Goal: Use online tool/utility: Utilize a website feature to perform a specific function

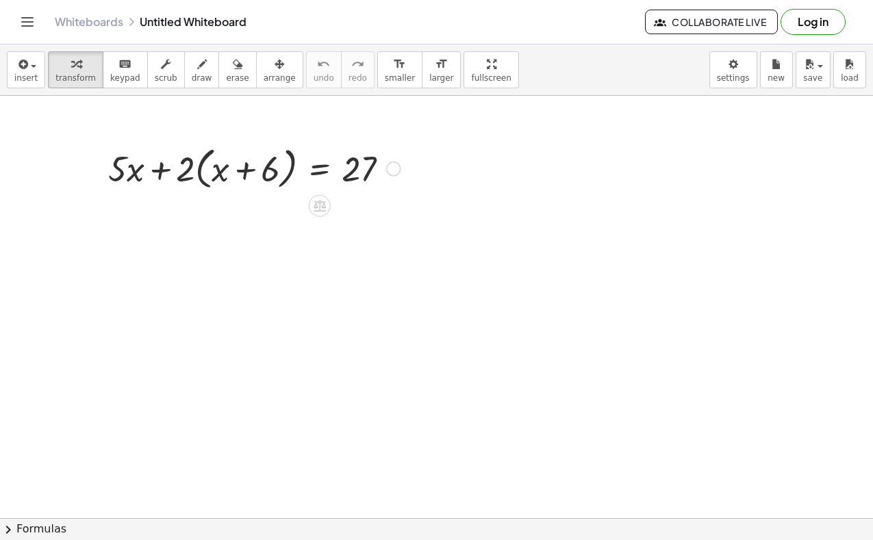
click at [181, 165] on div at bounding box center [254, 168] width 306 height 52
drag, startPoint x: 184, startPoint y: 170, endPoint x: 210, endPoint y: 170, distance: 26.0
click at [210, 170] on div at bounding box center [254, 168] width 306 height 52
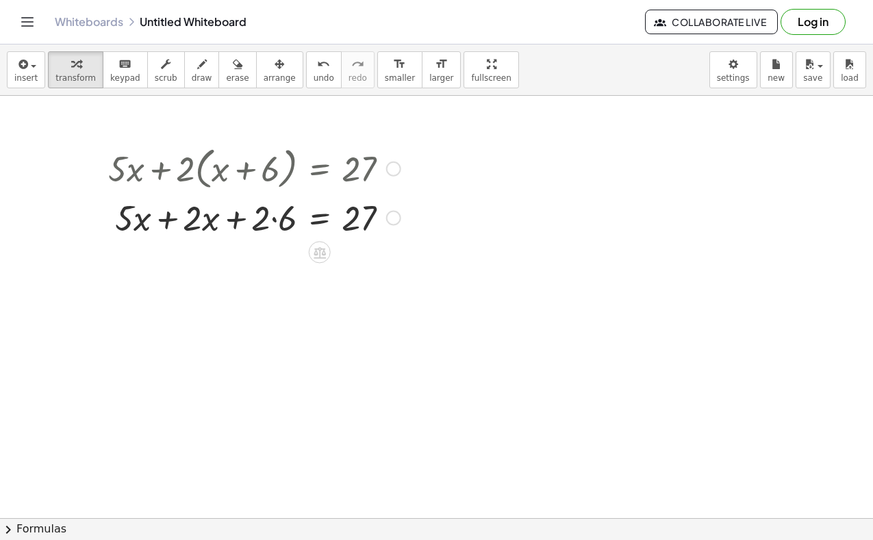
click at [389, 218] on div at bounding box center [393, 218] width 15 height 15
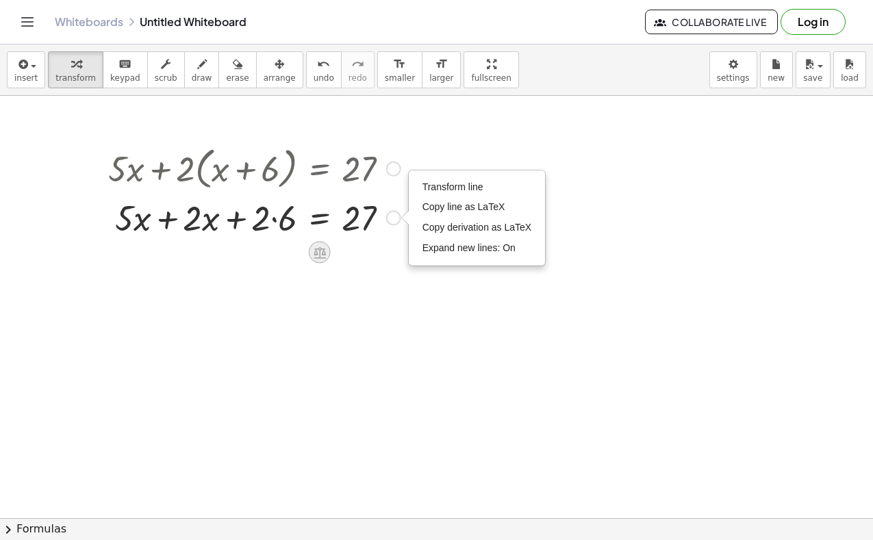
click at [316, 251] on icon at bounding box center [319, 253] width 12 height 12
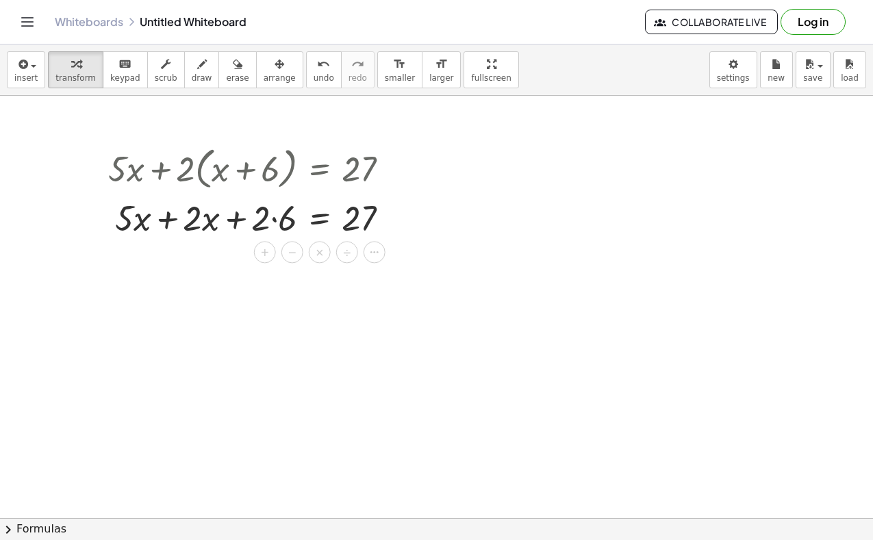
click at [389, 207] on div at bounding box center [254, 217] width 306 height 47
click at [187, 220] on div at bounding box center [254, 217] width 306 height 47
drag, startPoint x: 128, startPoint y: 224, endPoint x: 198, endPoint y: 222, distance: 69.8
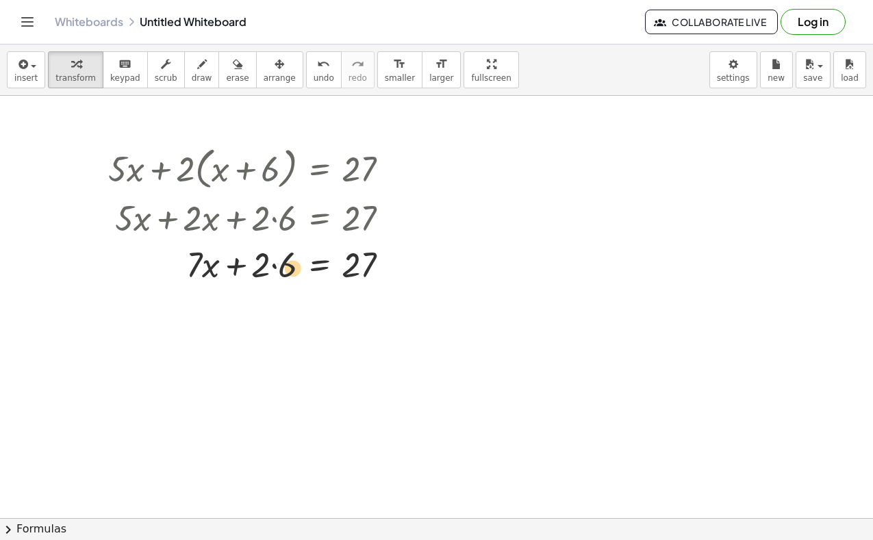
click at [290, 269] on div at bounding box center [254, 263] width 306 height 47
drag, startPoint x: 266, startPoint y: 274, endPoint x: 288, endPoint y: 273, distance: 21.9
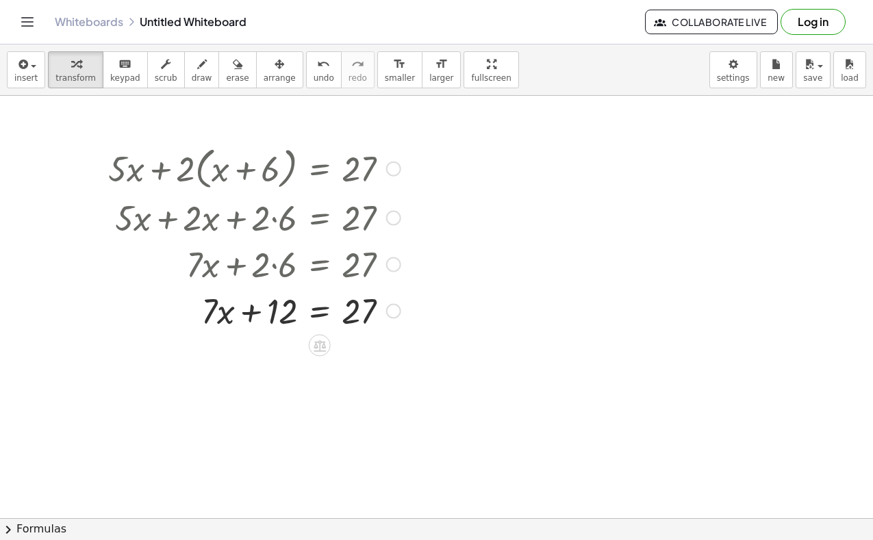
click at [278, 325] on div at bounding box center [254, 310] width 306 height 47
click at [279, 305] on div at bounding box center [254, 310] width 306 height 47
click at [319, 335] on div at bounding box center [320, 346] width 22 height 22
click at [291, 346] on span "−" at bounding box center [292, 346] width 8 height 20
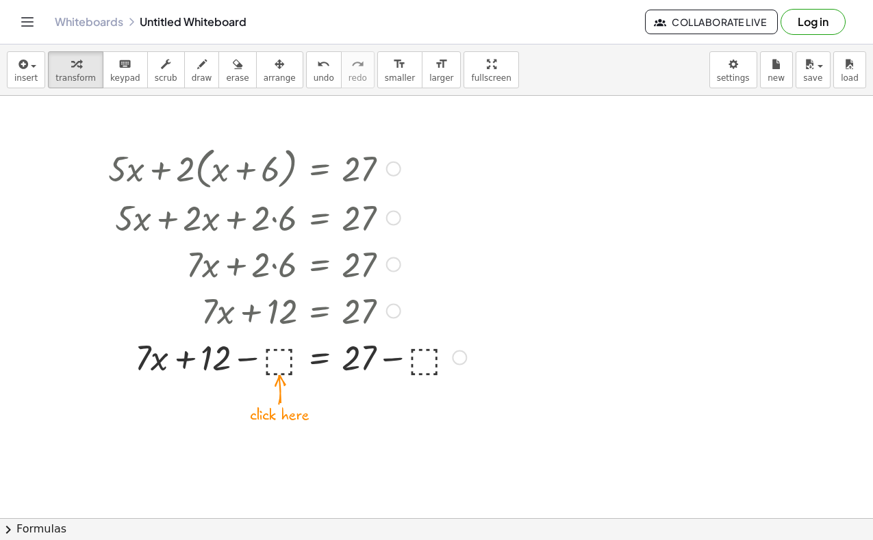
click at [287, 355] on div at bounding box center [287, 356] width 372 height 47
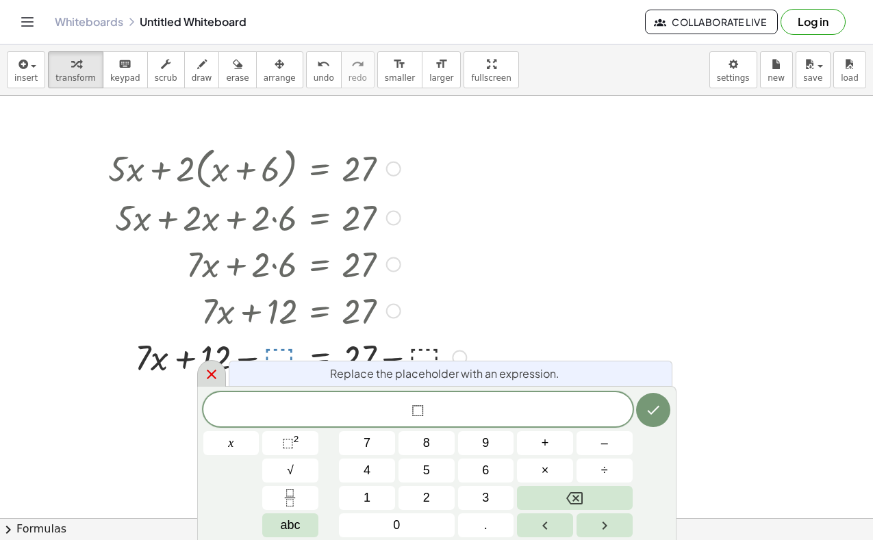
click at [222, 374] on div at bounding box center [211, 373] width 29 height 27
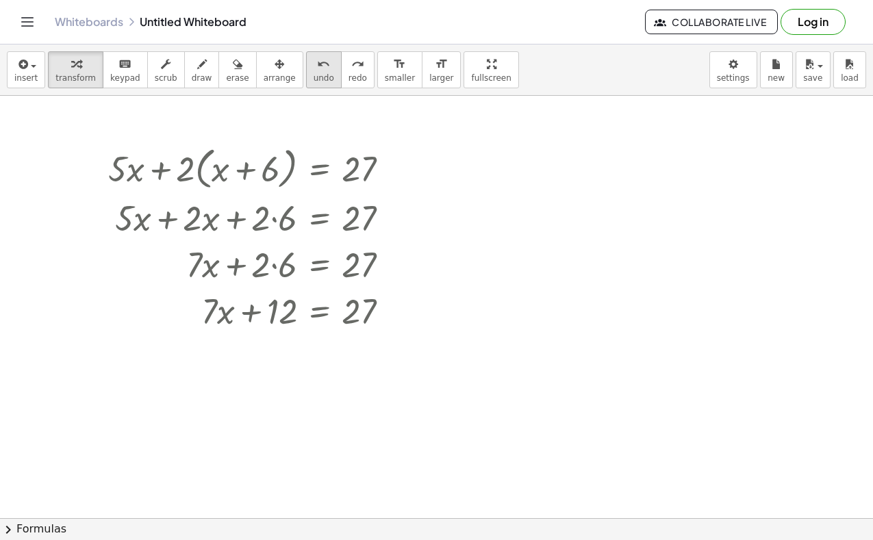
click at [318, 71] on div "undo" at bounding box center [323, 63] width 21 height 16
drag, startPoint x: 279, startPoint y: 314, endPoint x: 281, endPoint y: 357, distance: 42.5
drag, startPoint x: 283, startPoint y: 316, endPoint x: 372, endPoint y: 321, distance: 89.8
click at [372, 321] on div at bounding box center [254, 310] width 306 height 47
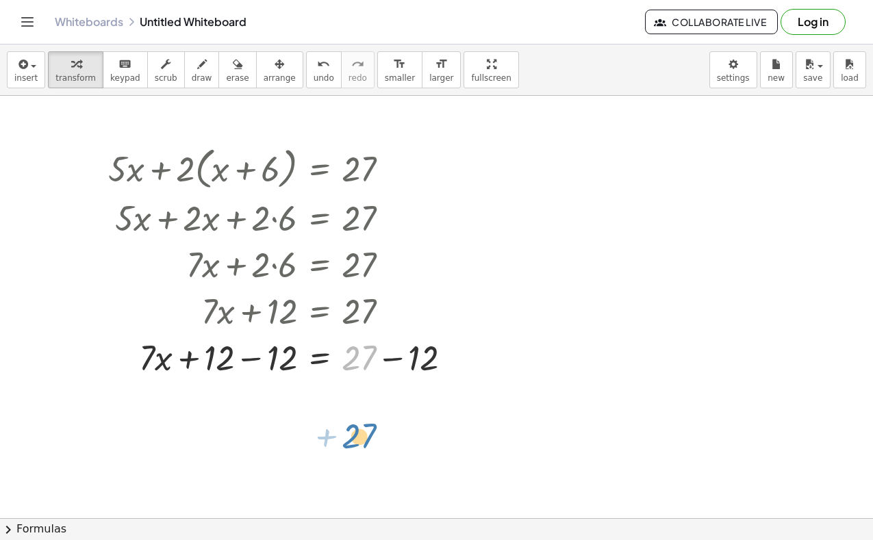
drag, startPoint x: 358, startPoint y: 358, endPoint x: 358, endPoint y: 437, distance: 78.7
click at [456, 353] on div at bounding box center [455, 357] width 15 height 15
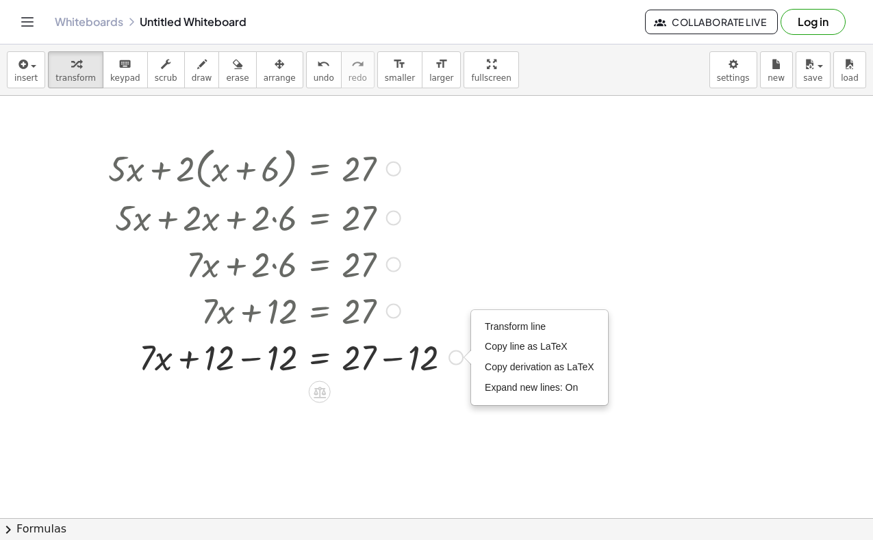
click at [424, 355] on div at bounding box center [285, 356] width 368 height 47
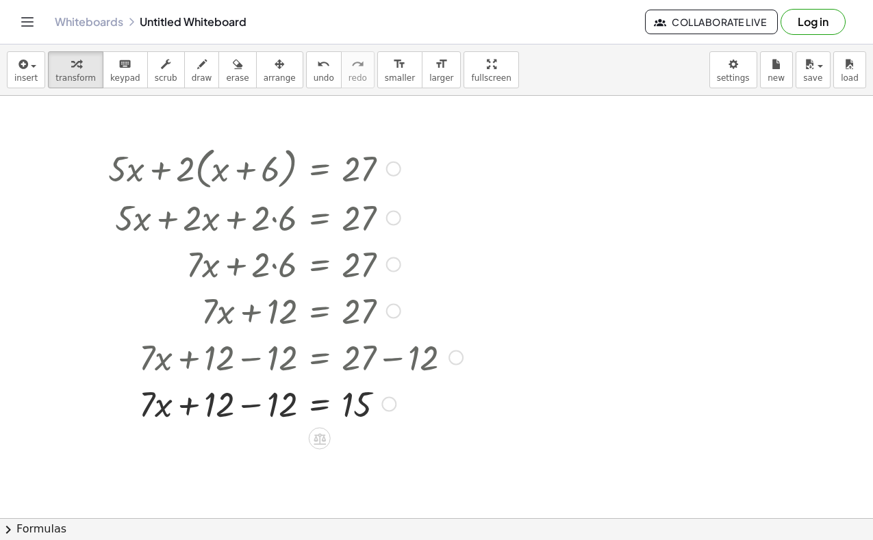
click at [257, 406] on div at bounding box center [285, 403] width 368 height 47
click at [277, 405] on div at bounding box center [285, 403] width 368 height 47
drag, startPoint x: 276, startPoint y: 411, endPoint x: 372, endPoint y: 417, distance: 96.0
click at [372, 417] on div at bounding box center [285, 403] width 368 height 47
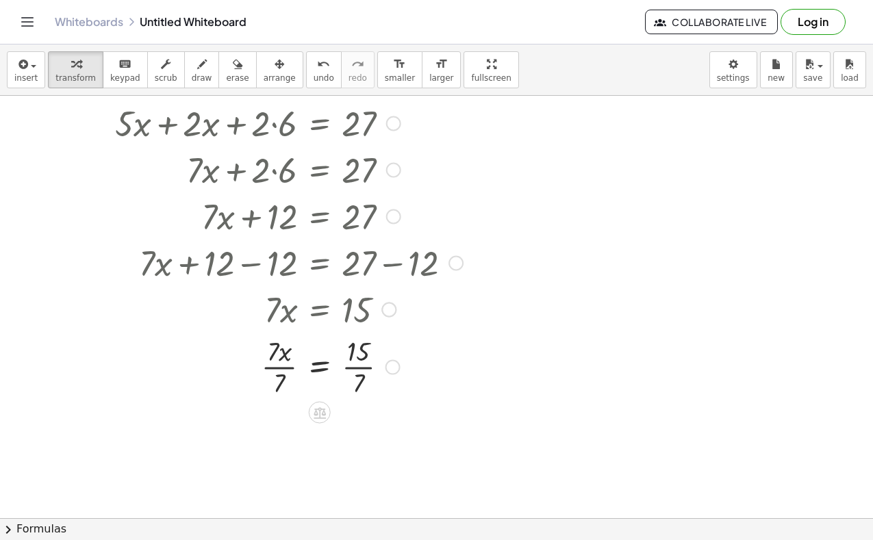
scroll to position [103, 0]
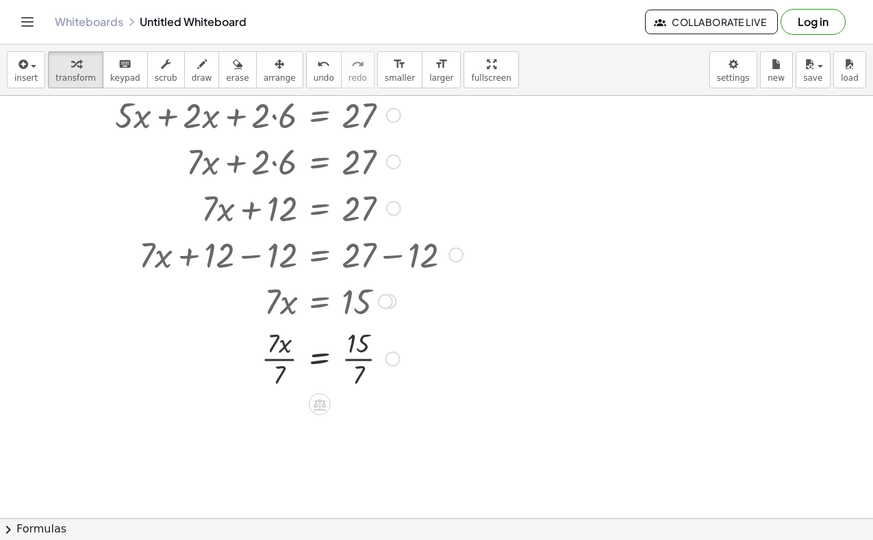
click at [352, 348] on div at bounding box center [285, 358] width 368 height 68
click at [364, 361] on div at bounding box center [285, 358] width 368 height 68
click at [292, 426] on div at bounding box center [285, 426] width 368 height 68
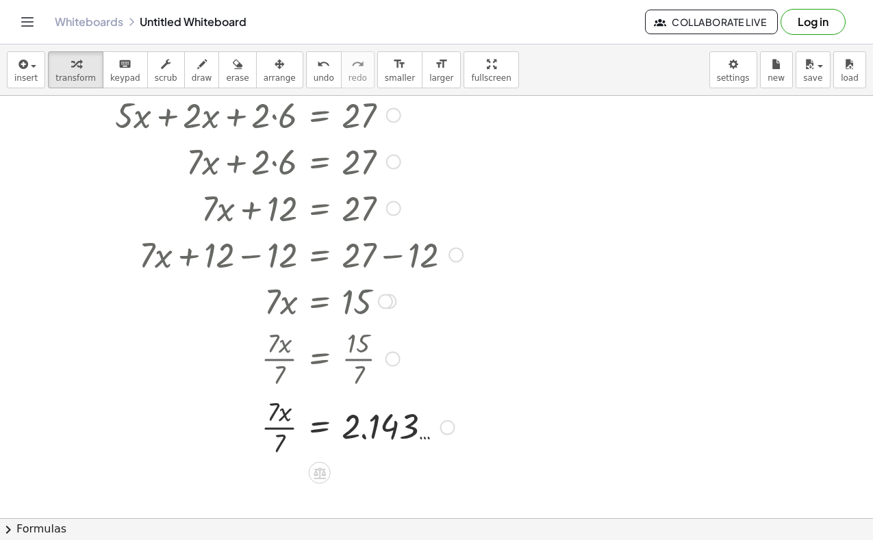
click at [292, 426] on div at bounding box center [285, 426] width 368 height 68
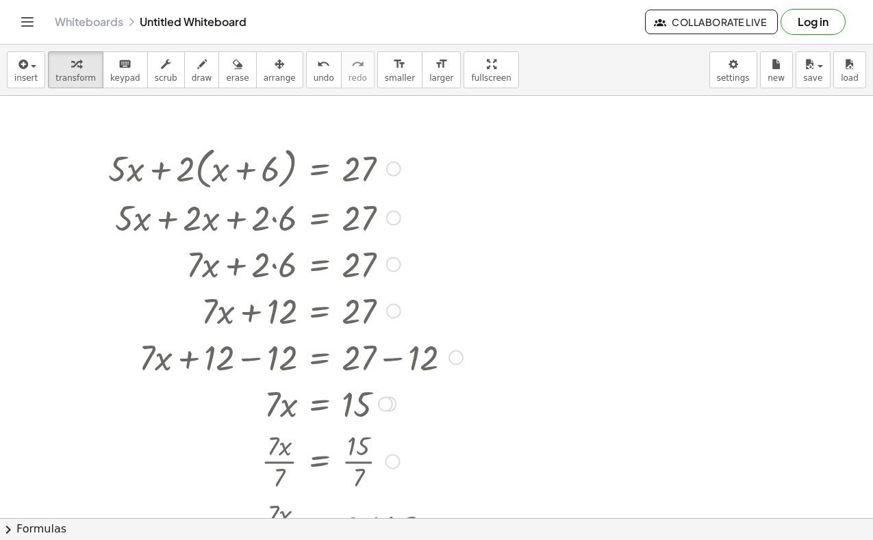
scroll to position [0, 0]
click at [94, 146] on div at bounding box center [98, 374] width 21 height 473
click at [98, 175] on div at bounding box center [98, 374] width 21 height 473
click at [101, 175] on div at bounding box center [98, 374] width 21 height 473
click at [110, 175] on div at bounding box center [285, 168] width 368 height 52
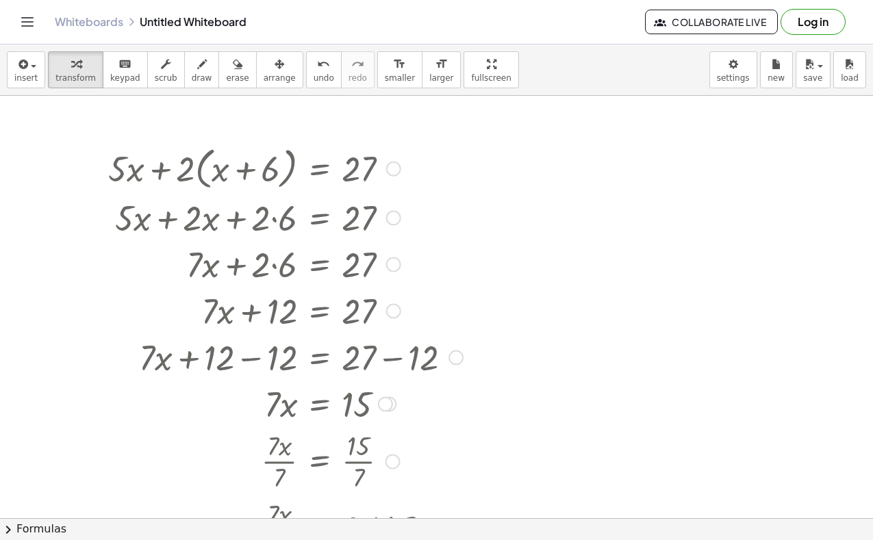
click at [110, 175] on div at bounding box center [285, 168] width 368 height 52
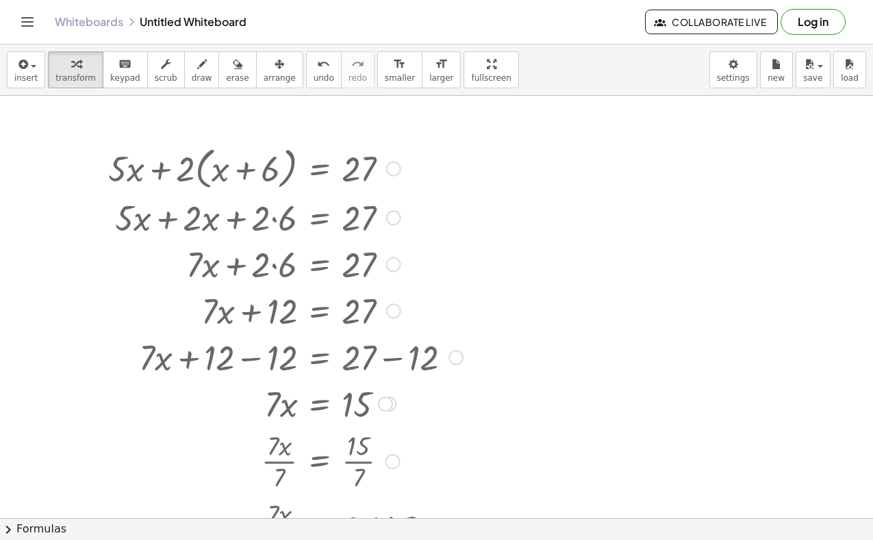
click at [110, 175] on div at bounding box center [285, 168] width 368 height 52
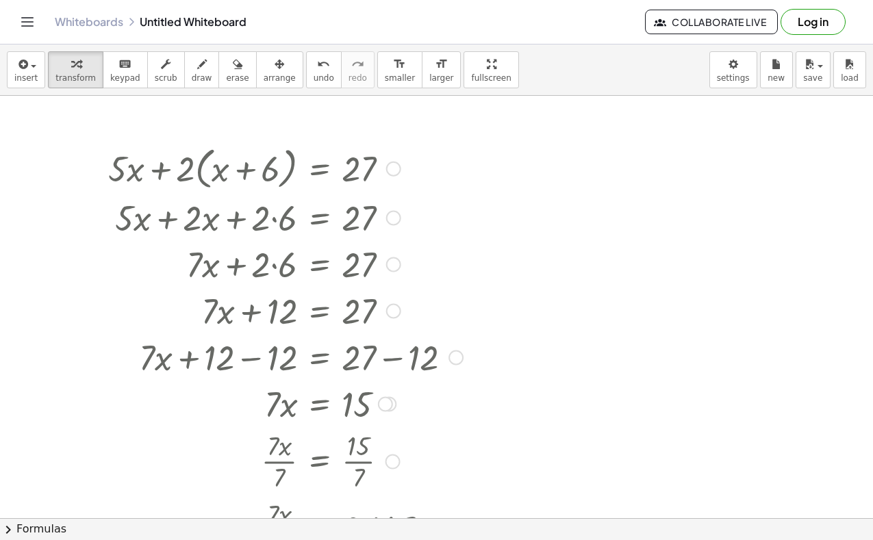
click at [110, 175] on div at bounding box center [285, 168] width 368 height 52
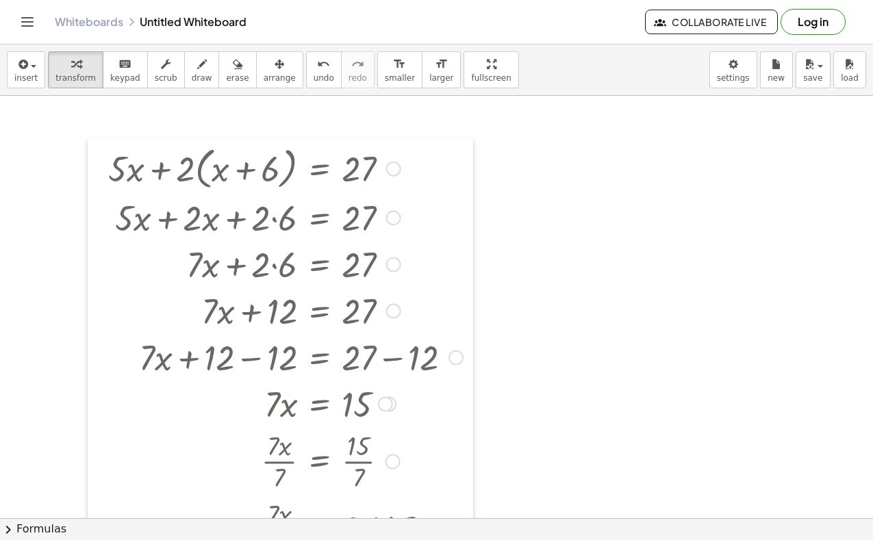
click at [105, 175] on div at bounding box center [98, 374] width 21 height 473
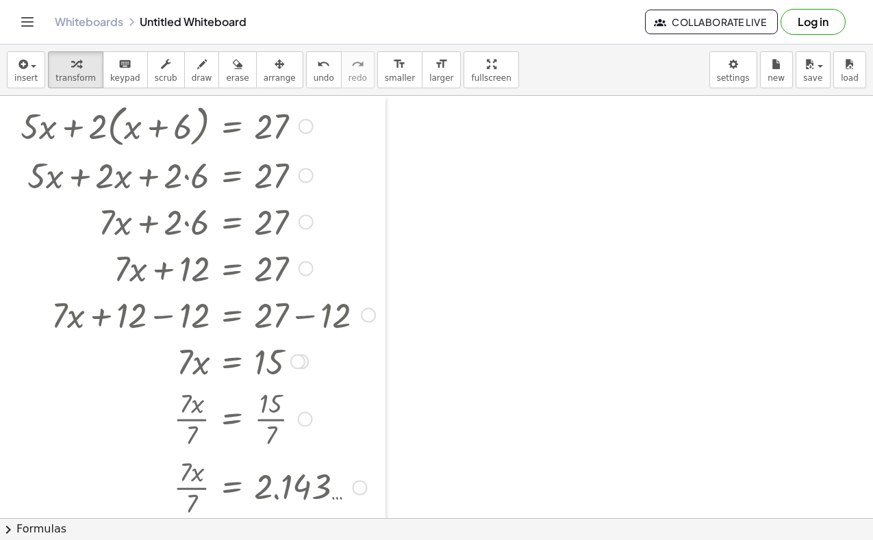
drag, startPoint x: 105, startPoint y: 175, endPoint x: -73, endPoint y: -19, distance: 264.0
click at [0, 0] on html "Graspable Math Activities Get Started Activity Bank Assigned Work Classes White…" at bounding box center [436, 270] width 873 height 540
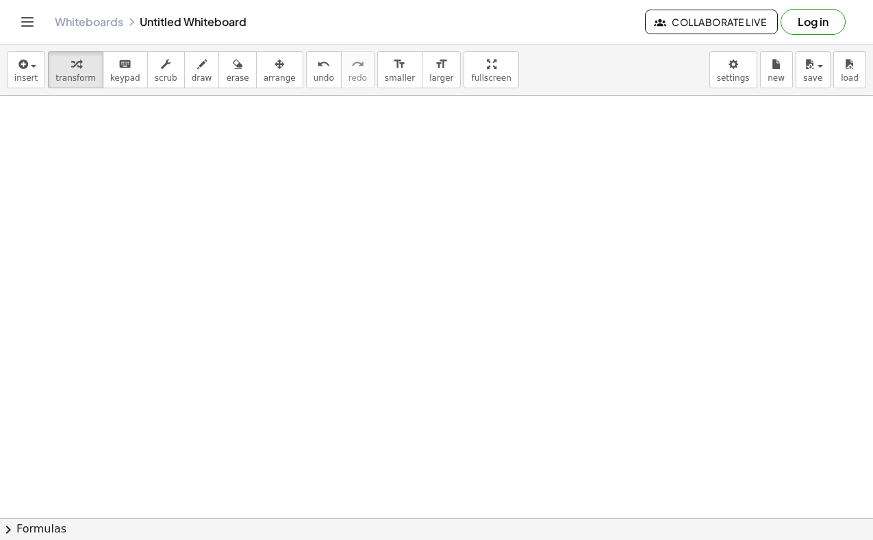
scroll to position [665, 0]
click at [61, 337] on div at bounding box center [436, 64] width 873 height 1267
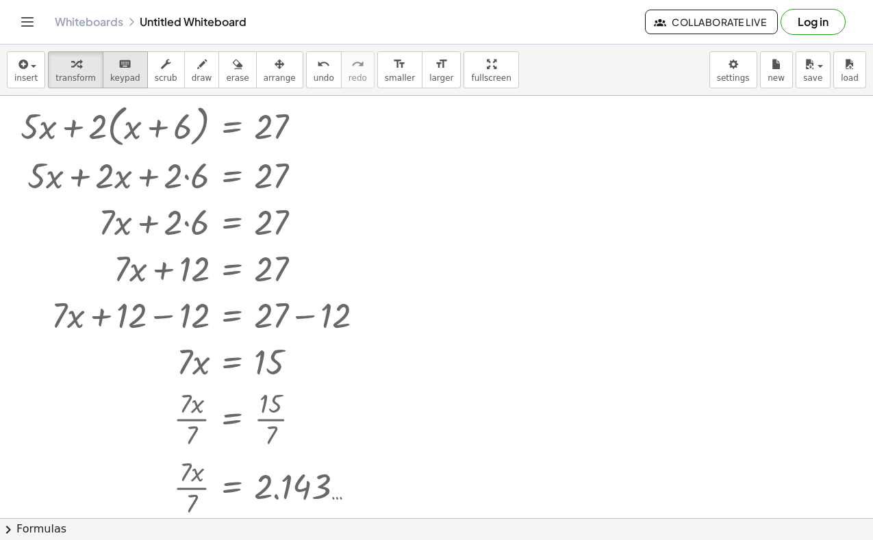
scroll to position [0, 0]
click at [110, 70] on div "keyboard" at bounding box center [125, 63] width 30 height 16
click at [27, 65] on icon "button" at bounding box center [22, 64] width 12 height 16
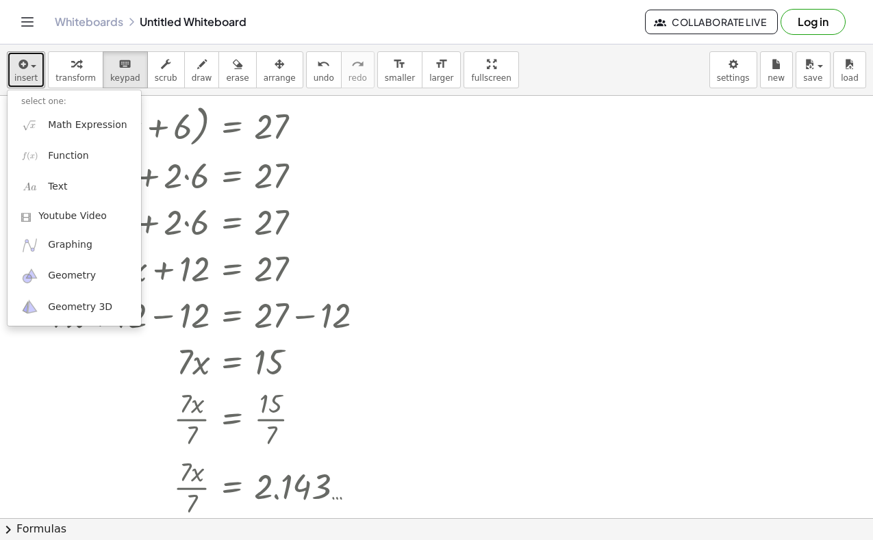
click at [431, 253] on div at bounding box center [436, 518] width 873 height 845
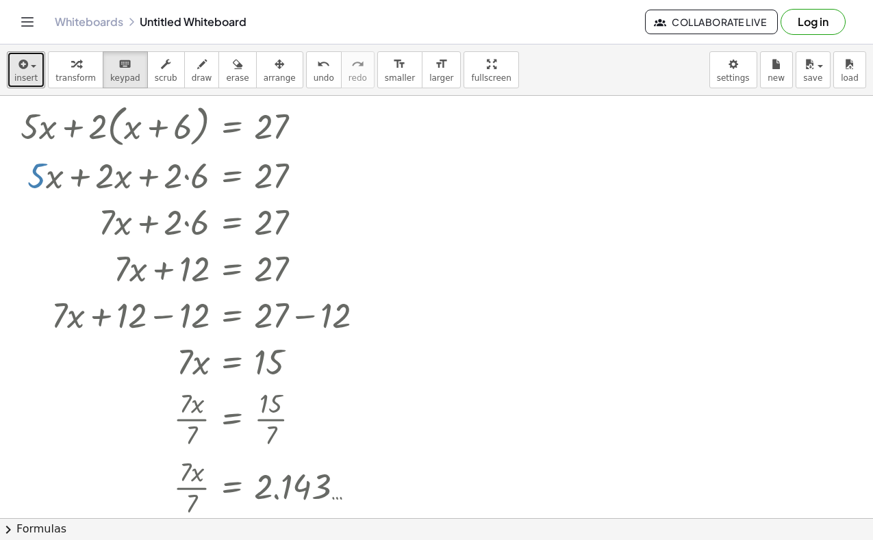
click at [430, 253] on div at bounding box center [436, 518] width 873 height 845
click at [131, 129] on div at bounding box center [198, 125] width 368 height 52
click at [197, 72] on icon "button" at bounding box center [202, 64] width 10 height 16
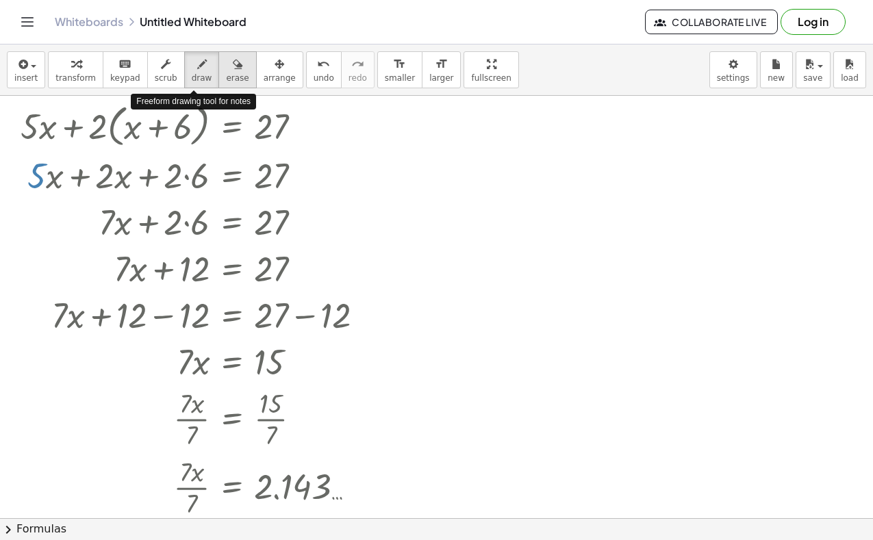
click at [233, 71] on icon "button" at bounding box center [238, 64] width 10 height 16
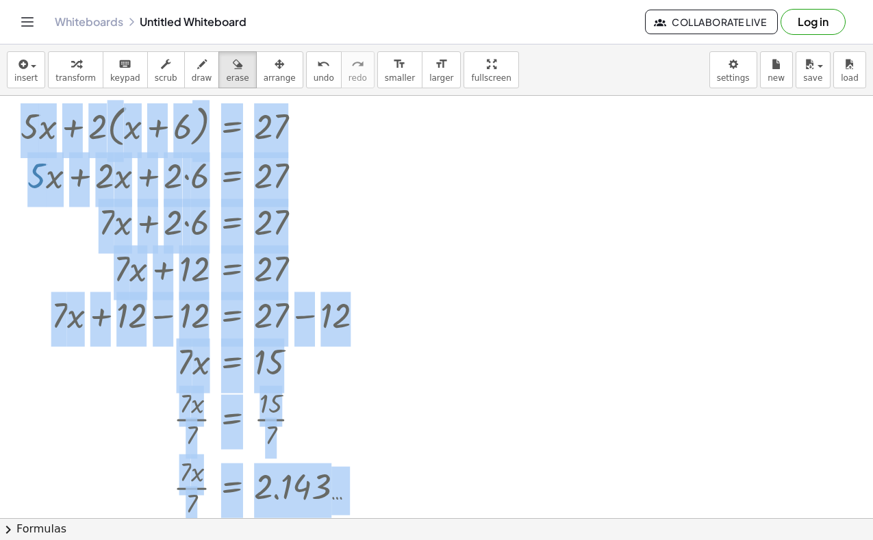
drag, startPoint x: 69, startPoint y: 90, endPoint x: 21, endPoint y: 146, distance: 74.3
click at [21, 146] on div "insert select one: Math Expression Function Text Youtube Video Graphing Geometr…" at bounding box center [436, 292] width 873 height 496
click at [50, 179] on div at bounding box center [436, 518] width 873 height 845
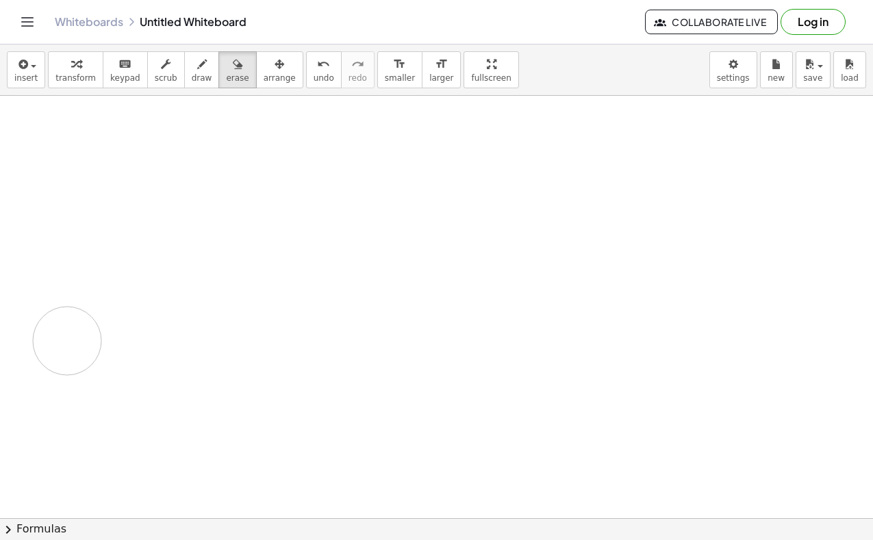
drag, startPoint x: 50, startPoint y: 179, endPoint x: 81, endPoint y: 325, distance: 149.2
click at [81, 325] on div at bounding box center [436, 518] width 873 height 845
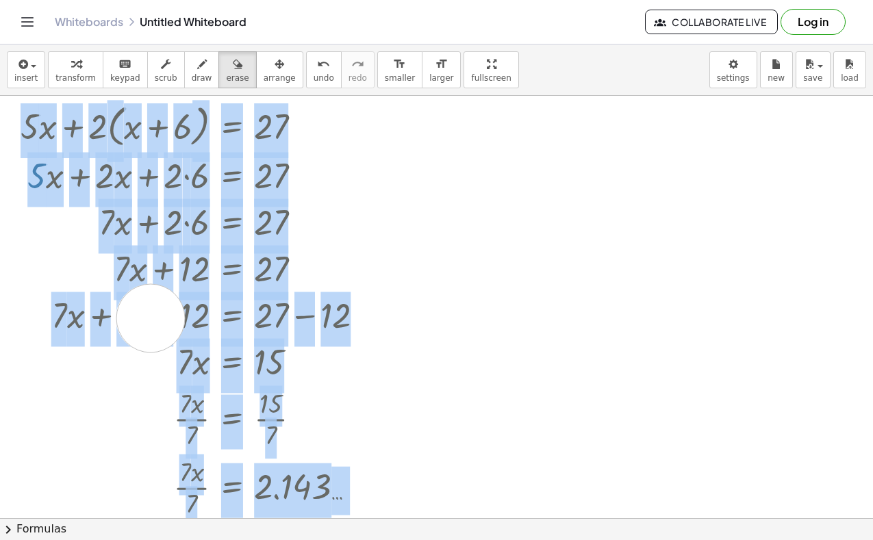
click at [151, 318] on div at bounding box center [436, 518] width 873 height 845
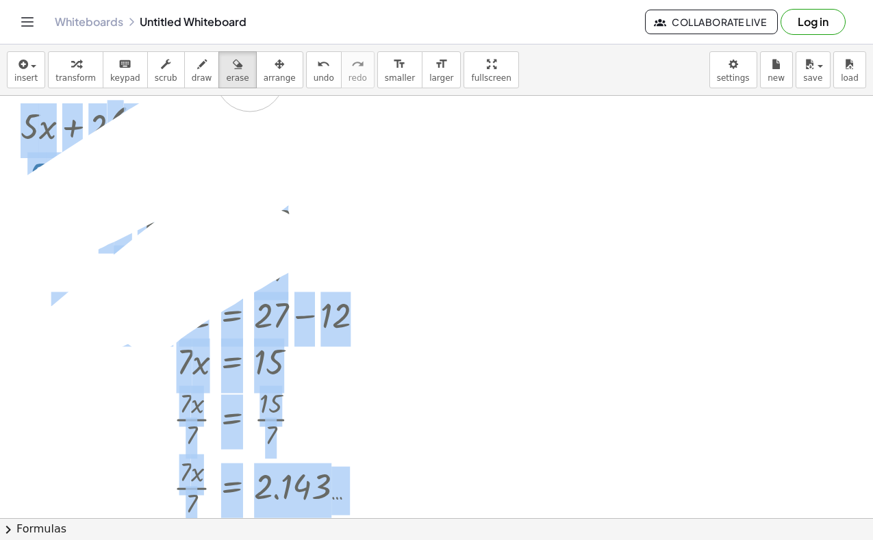
drag, startPoint x: 151, startPoint y: 318, endPoint x: 77, endPoint y: 136, distance: 196.5
click at [82, 135] on div at bounding box center [436, 518] width 873 height 845
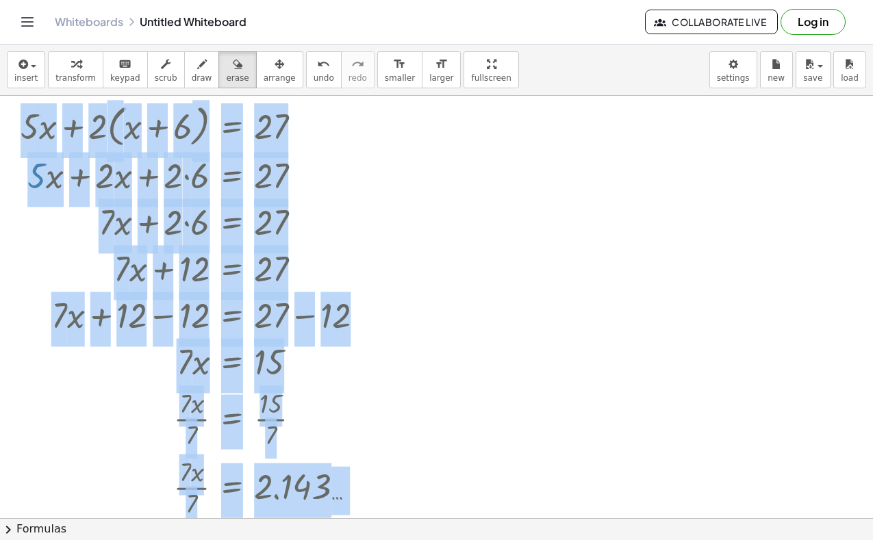
click at [274, 218] on div at bounding box center [436, 518] width 873 height 845
click at [425, 240] on div at bounding box center [436, 518] width 873 height 845
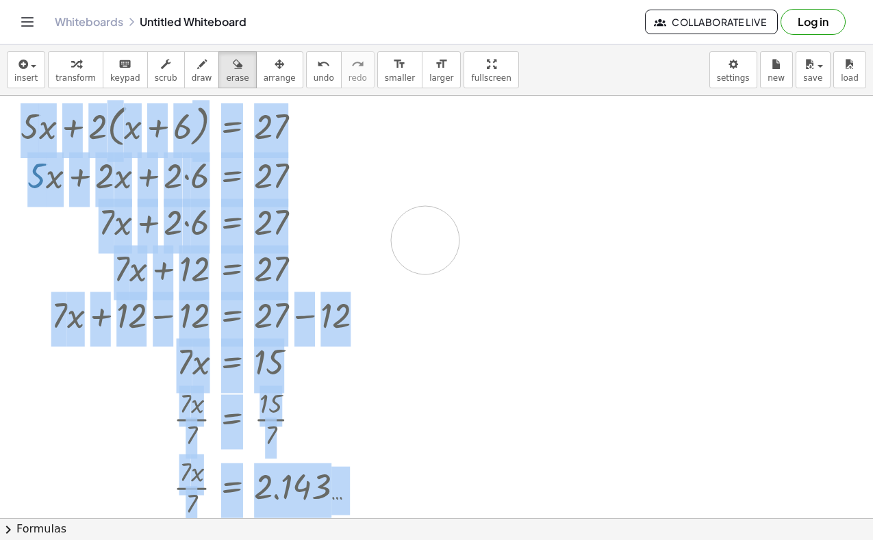
click at [425, 240] on div at bounding box center [436, 518] width 873 height 845
